Goal: Task Accomplishment & Management: Complete application form

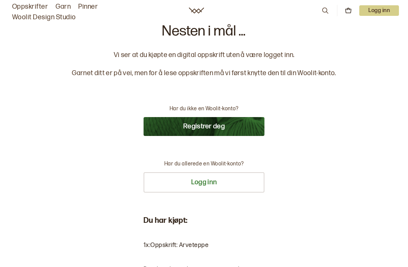
click at [211, 126] on button "Registrer deg" at bounding box center [204, 126] width 121 height 19
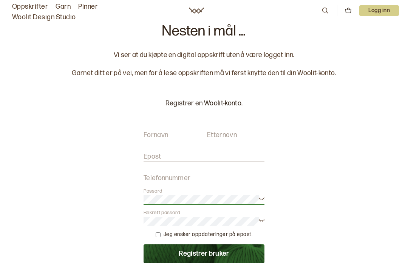
scroll to position [155, 0]
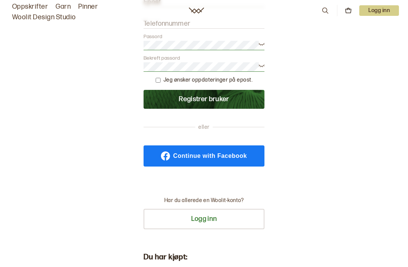
click at [161, 82] on input "checkbox" at bounding box center [158, 80] width 5 height 5
checkbox input "true"
click at [230, 99] on button "Registrer bruker" at bounding box center [204, 99] width 121 height 19
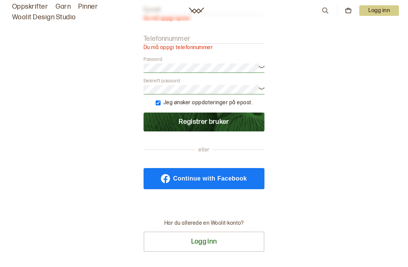
click at [165, 34] on label "Telefonnummer" at bounding box center [167, 38] width 47 height 9
click at [165, 34] on input "Telefonnummer" at bounding box center [204, 38] width 121 height 9
type input "97492718"
click at [206, 121] on button "Registrer bruker" at bounding box center [204, 122] width 121 height 19
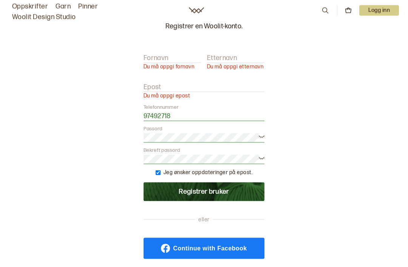
scroll to position [77, 0]
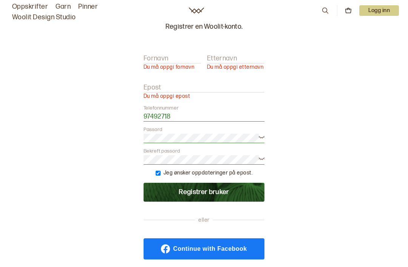
click at [157, 62] on label "Fornavn" at bounding box center [156, 58] width 25 height 9
click at [157, 62] on input "Fornavn" at bounding box center [172, 58] width 57 height 9
type input "[PERSON_NAME]"
click at [230, 63] on input "Etternavn" at bounding box center [235, 58] width 57 height 9
type input "[PERSON_NAME]"
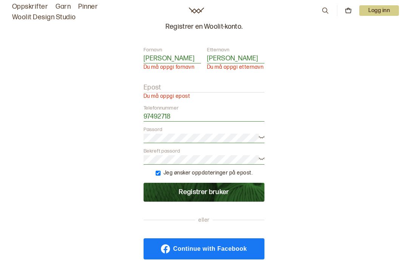
click at [162, 90] on input "Epost" at bounding box center [204, 87] width 121 height 9
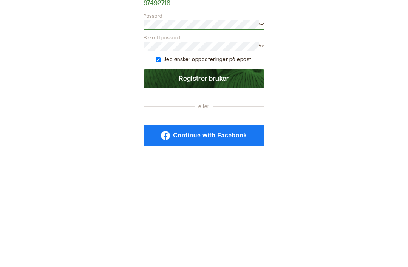
type input "[EMAIL_ADDRESS][DOMAIN_NAME]"
click at [203, 183] on button "Registrer bruker" at bounding box center [204, 192] width 121 height 19
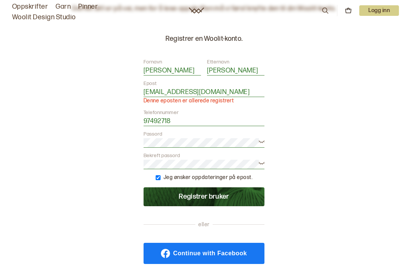
scroll to position [64, 0]
click at [204, 254] on span "Continue with Facebook" at bounding box center [210, 254] width 74 height 6
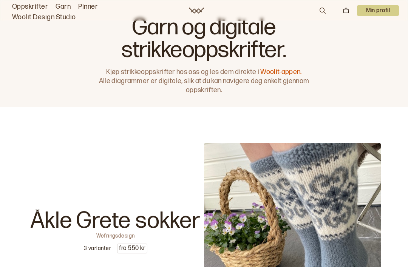
click at [376, 14] on p "Min profil" at bounding box center [378, 10] width 42 height 11
click at [351, 80] on div "Garn og digitale strikkeoppskrifter. Kjøp strikkeoppskrifter hos oss og les dem…" at bounding box center [204, 53] width 408 height 107
click at [35, 8] on link "Oppskrifter" at bounding box center [30, 7] width 36 height 11
click at [290, 76] on link "Woolit-appen." at bounding box center [281, 72] width 41 height 8
